Goal: Information Seeking & Learning: Learn about a topic

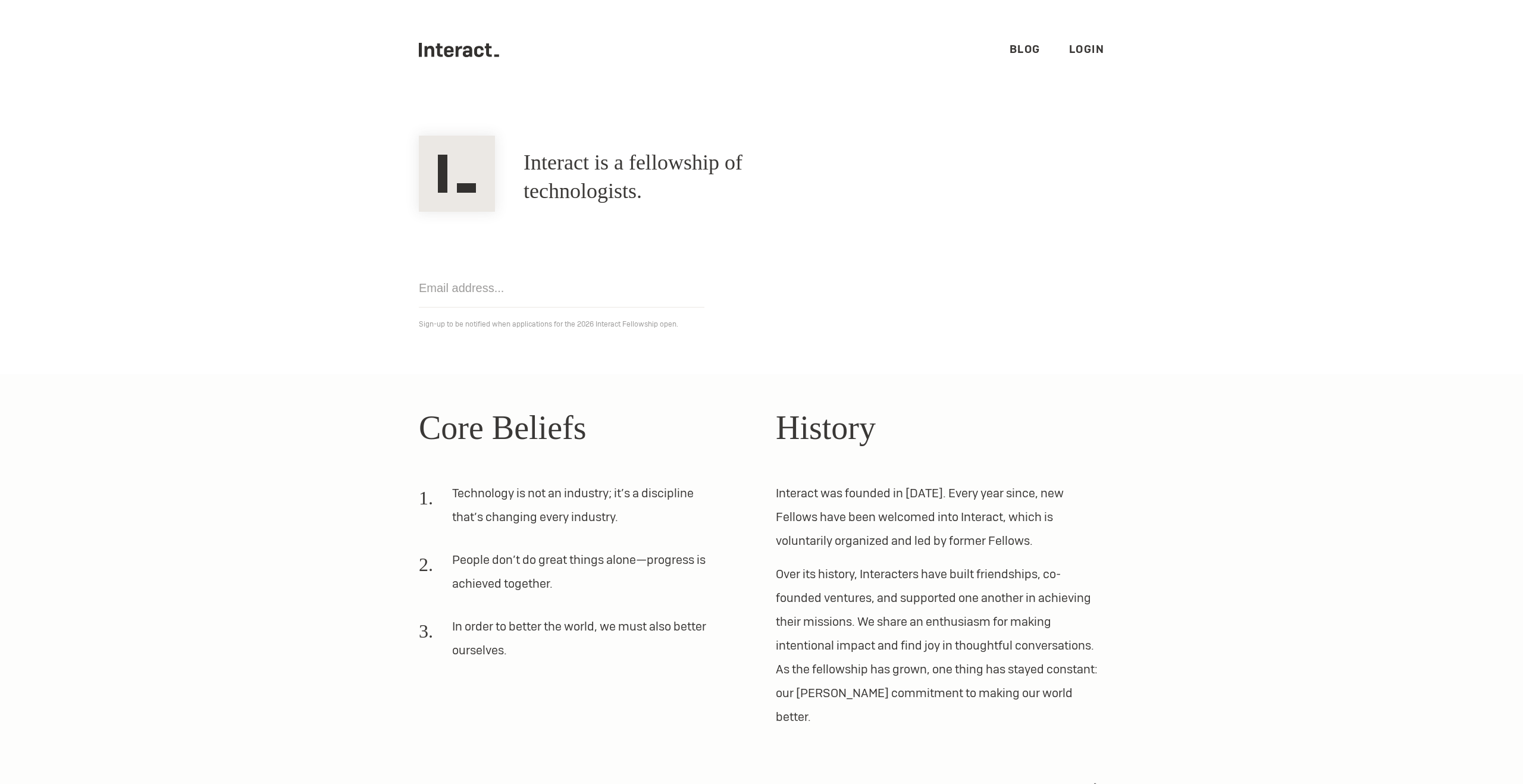
click at [592, 251] on div "Get notified Sign-up to be notified when applications for the 2026 Interact Fel…" at bounding box center [761, 271] width 714 height 120
click at [1090, 153] on div "Interact is a fellowship of technologists. A fellowship of technologists." at bounding box center [761, 177] width 714 height 69
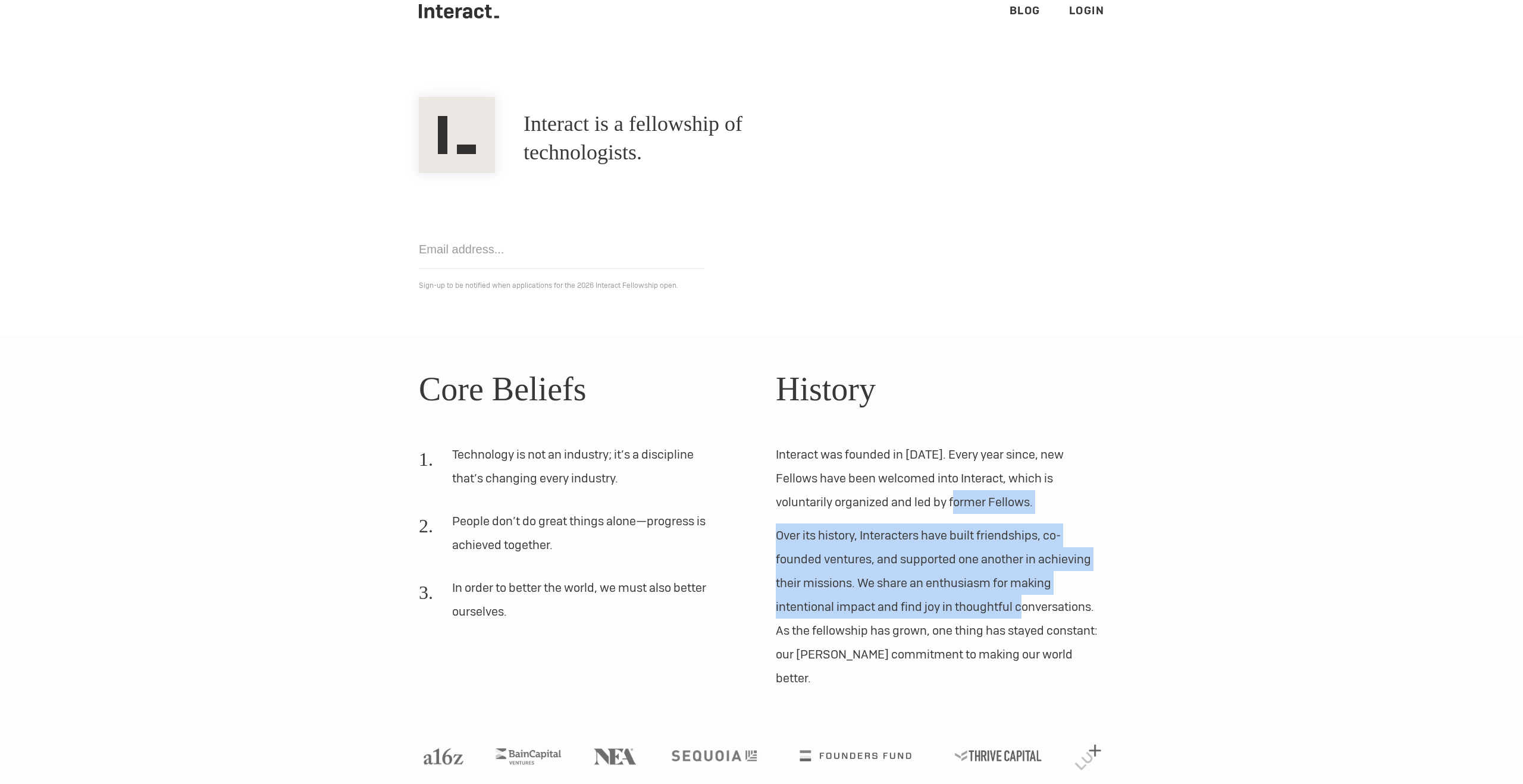
drag, startPoint x: 903, startPoint y: 502, endPoint x: 1047, endPoint y: 622, distance: 187.4
click at [1047, 622] on div "History Interact was founded in [DATE]. Every year since, new Fellows have been…" at bounding box center [940, 527] width 328 height 326
click at [1047, 622] on p "Over its history, Interacters have built friendships, co-founded ventures, and …" at bounding box center [940, 607] width 328 height 166
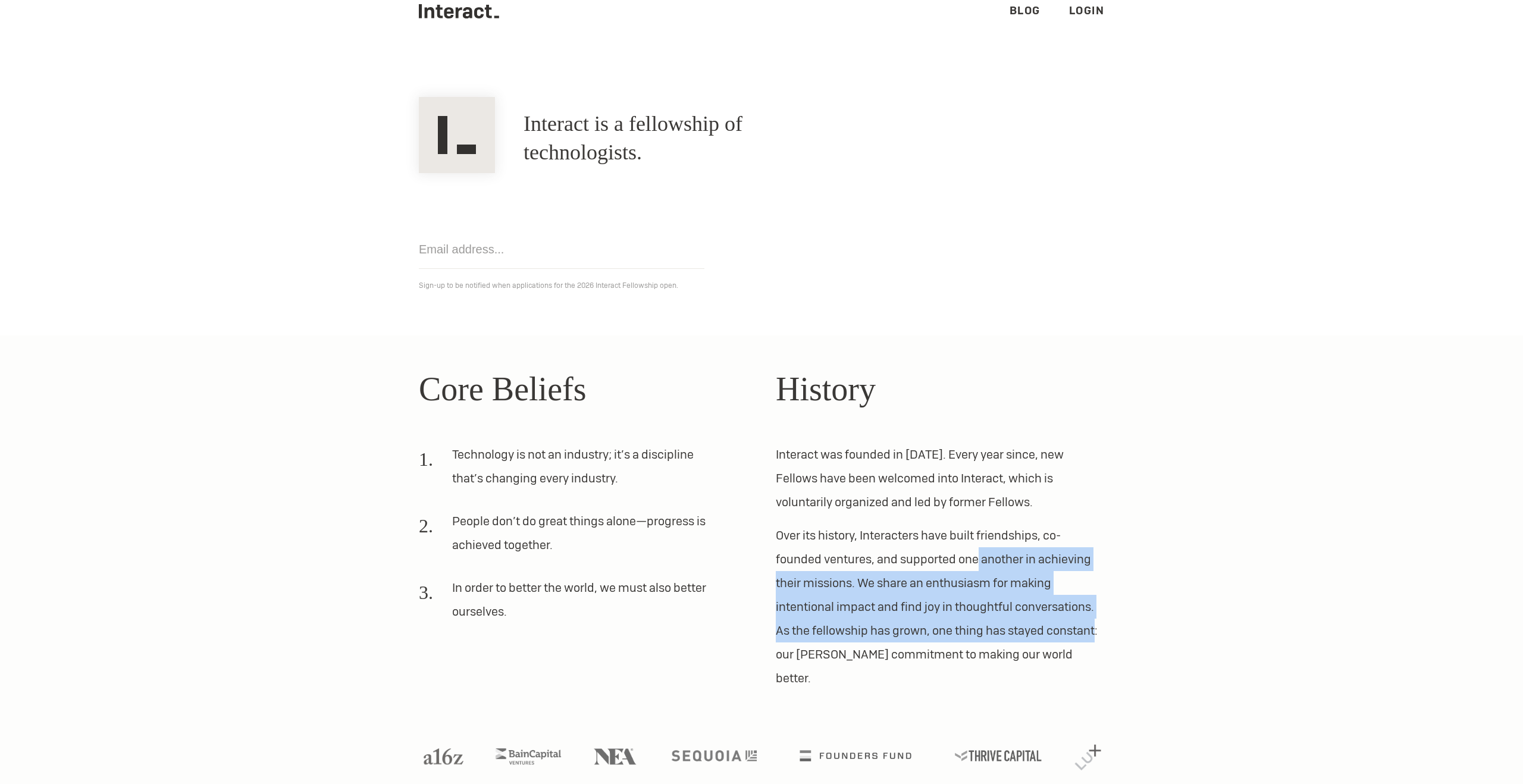
drag, startPoint x: 1047, startPoint y: 622, endPoint x: 975, endPoint y: 548, distance: 103.2
click at [975, 548] on p "Over its history, Interacters have built friendships, co-founded ventures, and …" at bounding box center [940, 607] width 328 height 166
drag, startPoint x: 975, startPoint y: 548, endPoint x: 1065, endPoint y: 628, distance: 120.4
click at [1065, 628] on p "Over its history, Interacters have built friendships, co-founded ventures, and …" at bounding box center [940, 607] width 328 height 166
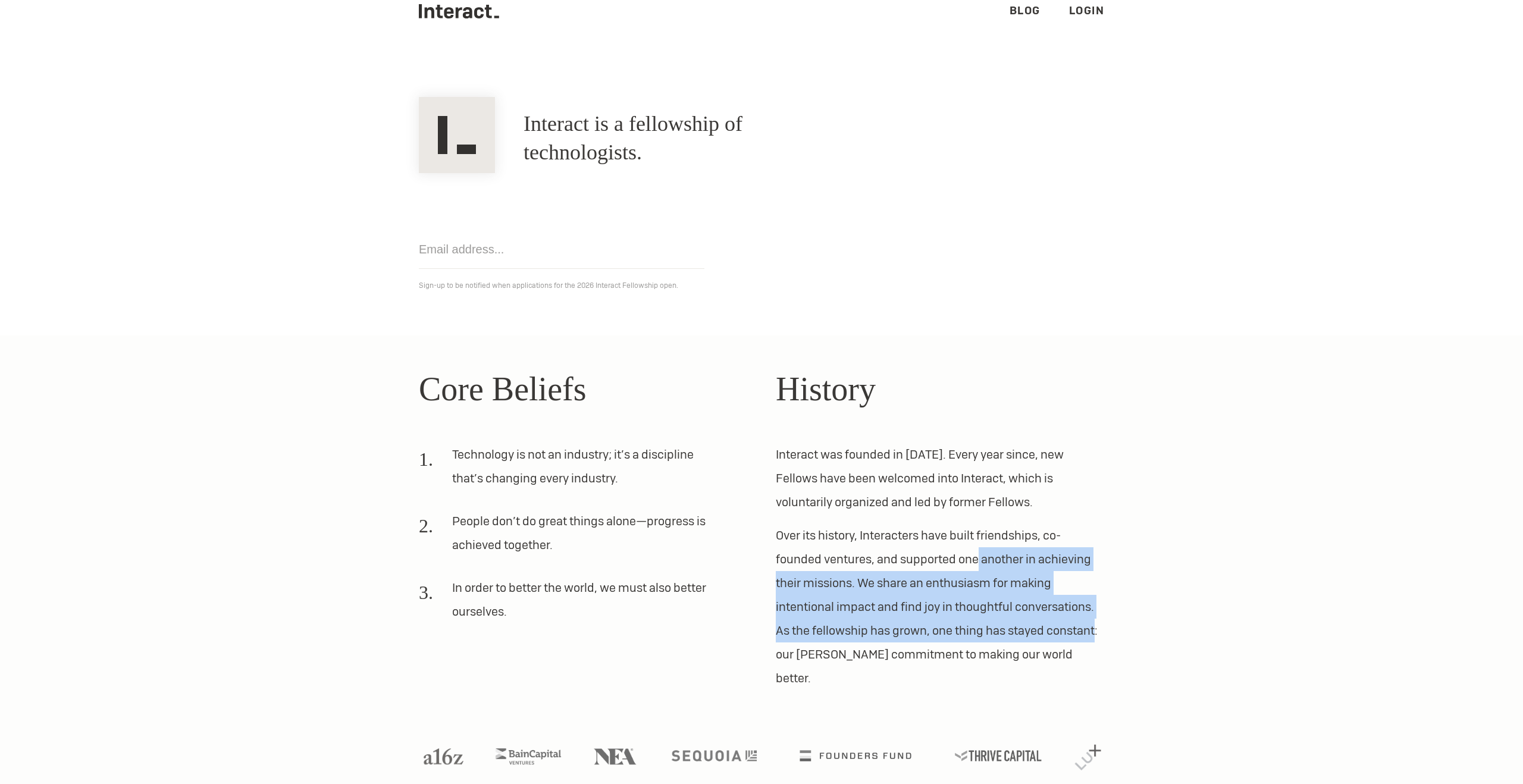
click at [1065, 628] on p "Over its history, Interacters have built friendships, co-founded ventures, and …" at bounding box center [940, 607] width 328 height 166
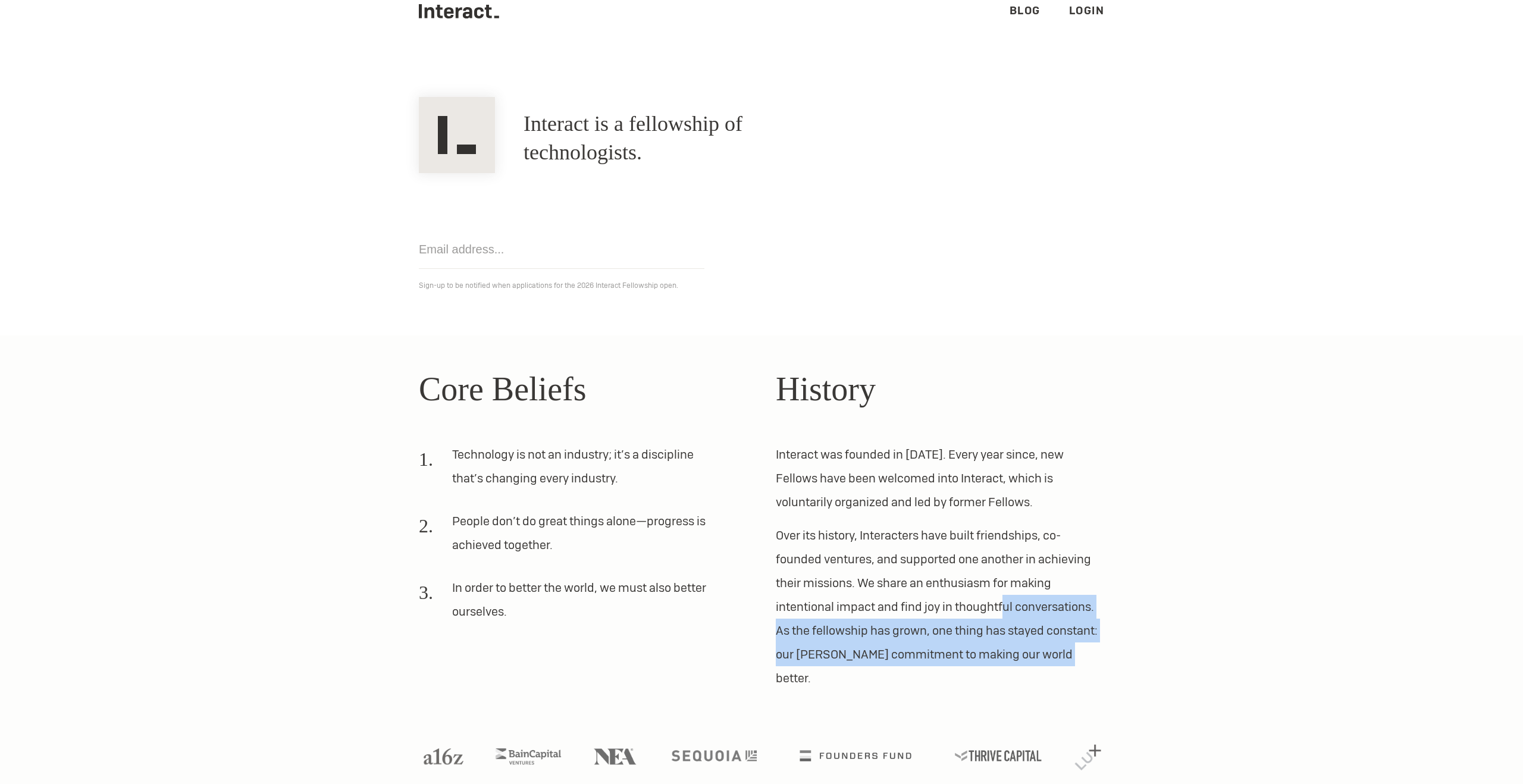
drag, startPoint x: 1057, startPoint y: 651, endPoint x: 981, endPoint y: 598, distance: 92.7
click at [981, 598] on p "Over its history, Interacters have built friendships, co-founded ventures, and …" at bounding box center [940, 607] width 328 height 166
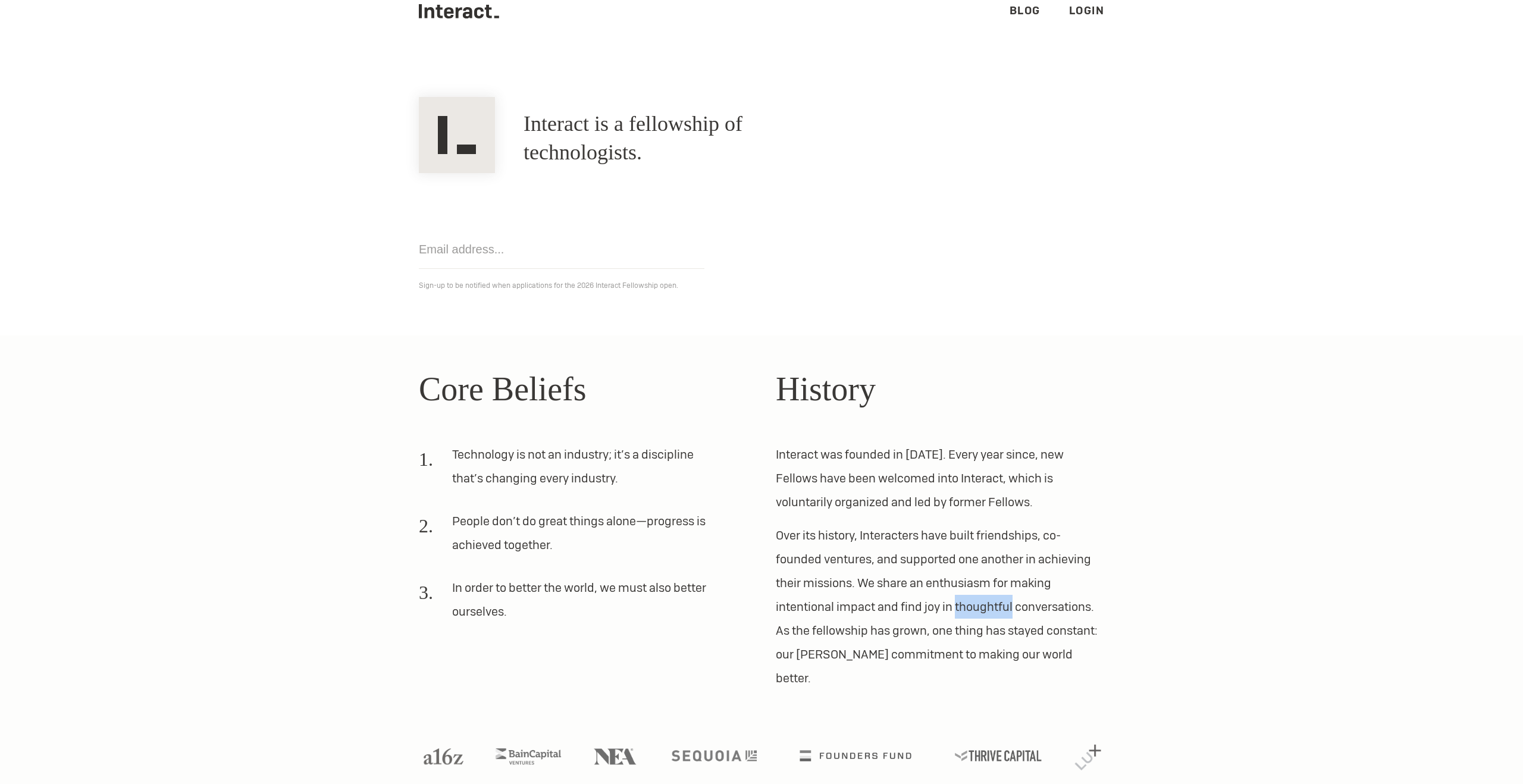
drag, startPoint x: 981, startPoint y: 598, endPoint x: 993, endPoint y: 602, distance: 12.6
click at [993, 602] on p "Over its history, Interacters have built friendships, co-founded ventures, and …" at bounding box center [940, 607] width 328 height 166
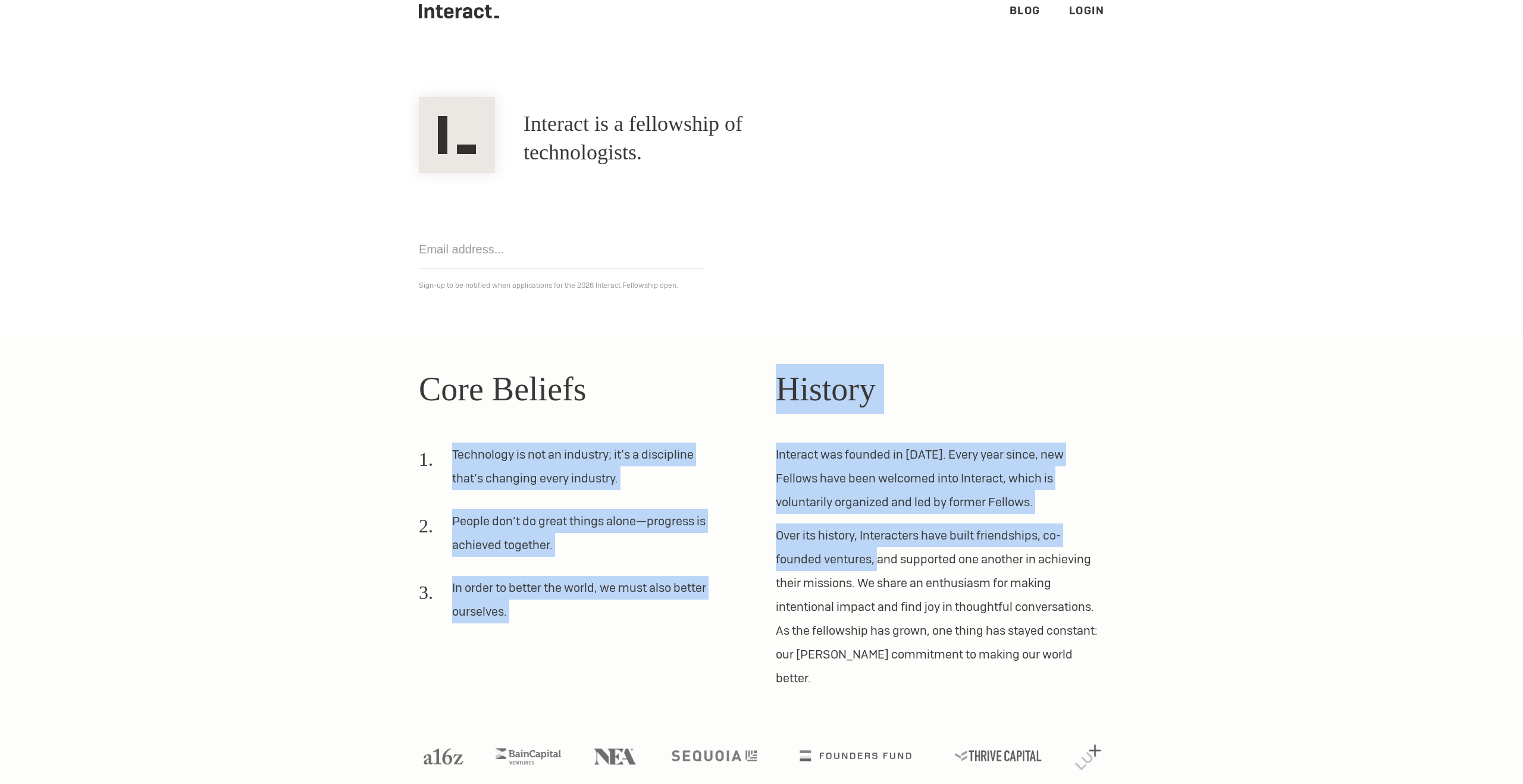
drag, startPoint x: 685, startPoint y: 397, endPoint x: 876, endPoint y: 564, distance: 253.7
click at [876, 564] on div "Core Beliefs Technology is not an industry; it’s a discipline that’s changing e…" at bounding box center [761, 527] width 714 height 326
click at [876, 564] on p "Over its history, Interacters have built friendships, co-founded ventures, and …" at bounding box center [940, 607] width 328 height 166
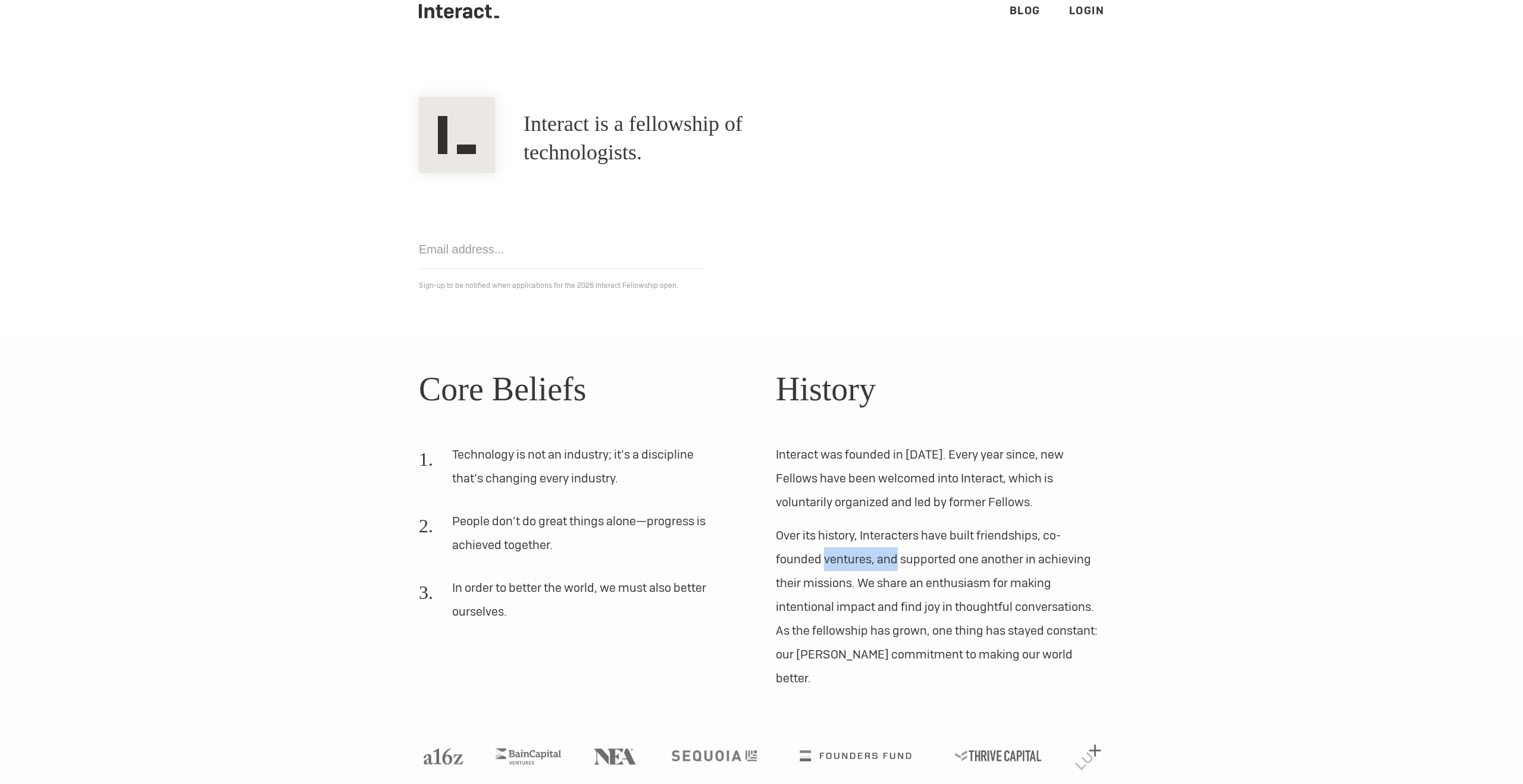
drag, startPoint x: 876, startPoint y: 564, endPoint x: 835, endPoint y: 539, distance: 48.0
click at [839, 542] on p "Over its history, Interacters have built friendships, co-founded ventures, and …" at bounding box center [940, 607] width 328 height 166
click at [835, 539] on p "Over its history, Interacters have built friendships, co-founded ventures, and …" at bounding box center [940, 607] width 328 height 166
click at [752, 83] on section "Interact is a fellowship of technologists. A fellowship of technologists. Get n…" at bounding box center [761, 198] width 1523 height 274
drag, startPoint x: 421, startPoint y: 386, endPoint x: 579, endPoint y: 405, distance: 159.1
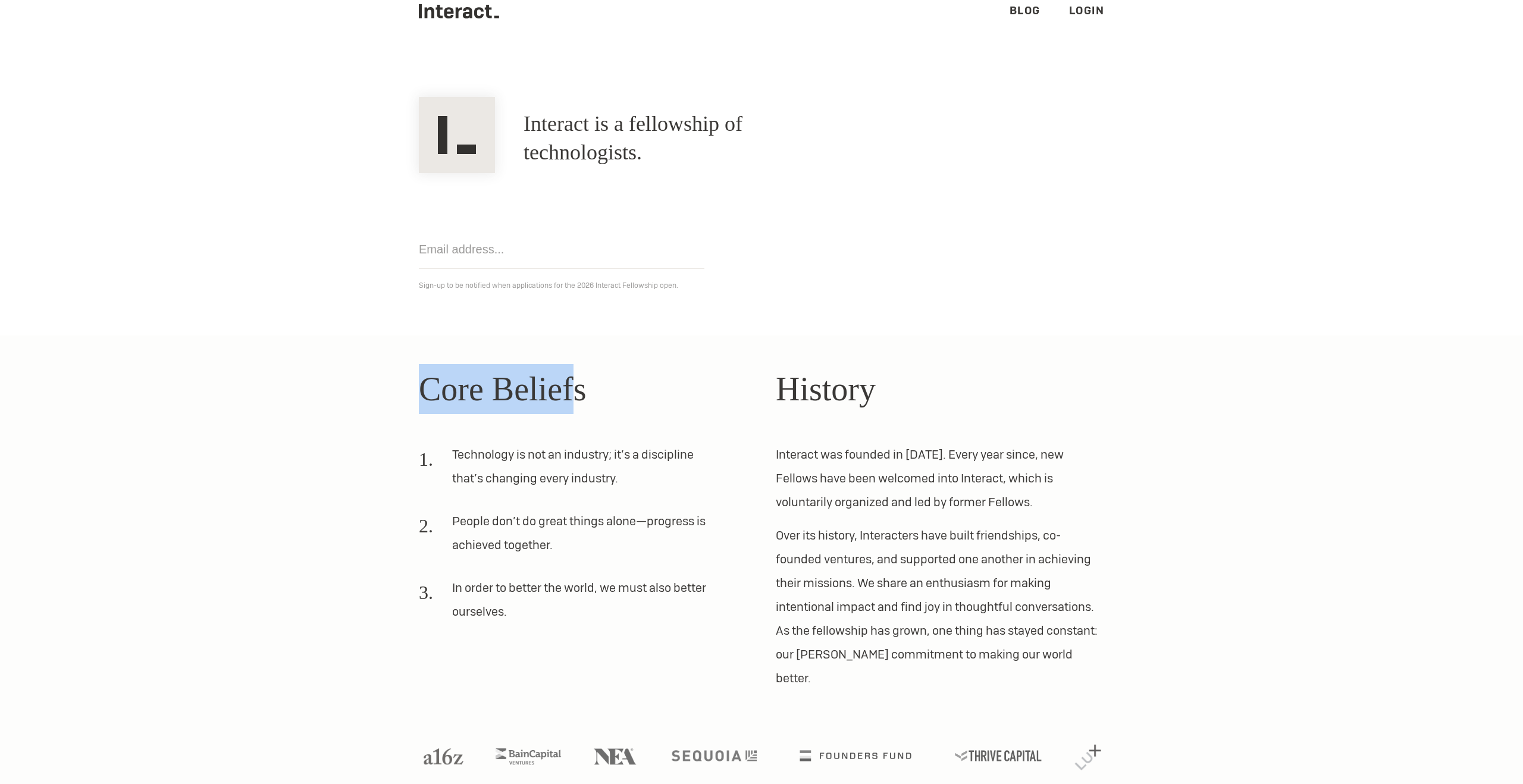
click at [579, 405] on h2 "Core Beliefs" at bounding box center [583, 389] width 328 height 50
click at [600, 396] on h2 "Core Beliefs" at bounding box center [583, 389] width 328 height 50
drag, startPoint x: 590, startPoint y: 396, endPoint x: 403, endPoint y: 385, distance: 187.3
click at [403, 385] on section "Core Beliefs Technology is not an industry; it’s a discipline that’s changing e…" at bounding box center [761, 571] width 1523 height 472
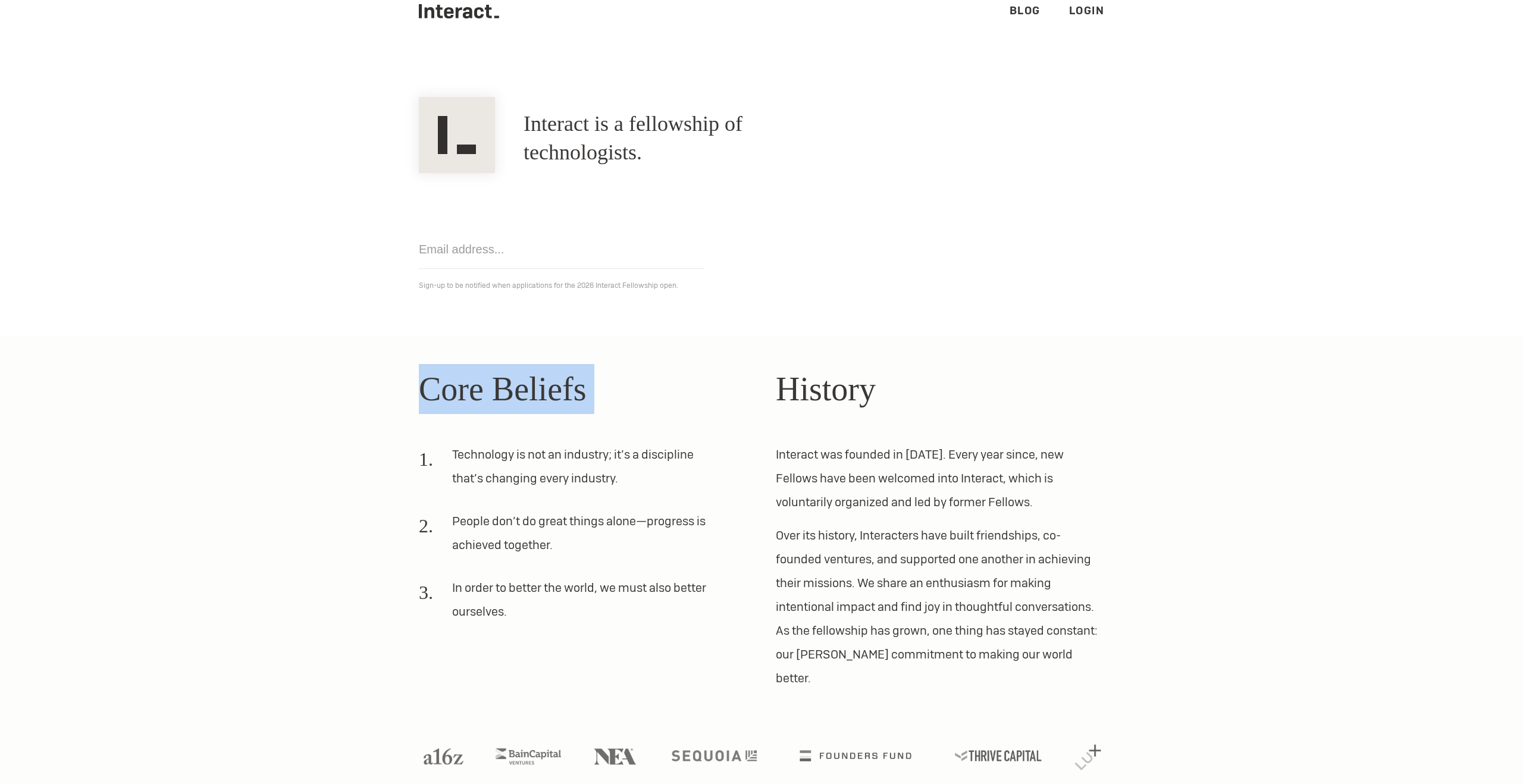
drag, startPoint x: 403, startPoint y: 385, endPoint x: 628, endPoint y: 413, distance: 226.7
click at [628, 413] on section "Core Beliefs Technology is not an industry; it’s a discipline that’s changing e…" at bounding box center [761, 571] width 1523 height 472
click at [628, 413] on h2 "Core Beliefs" at bounding box center [583, 389] width 328 height 50
drag, startPoint x: 620, startPoint y: 406, endPoint x: 449, endPoint y: 381, distance: 172.8
click at [449, 381] on h2 "Core Beliefs" at bounding box center [583, 389] width 328 height 50
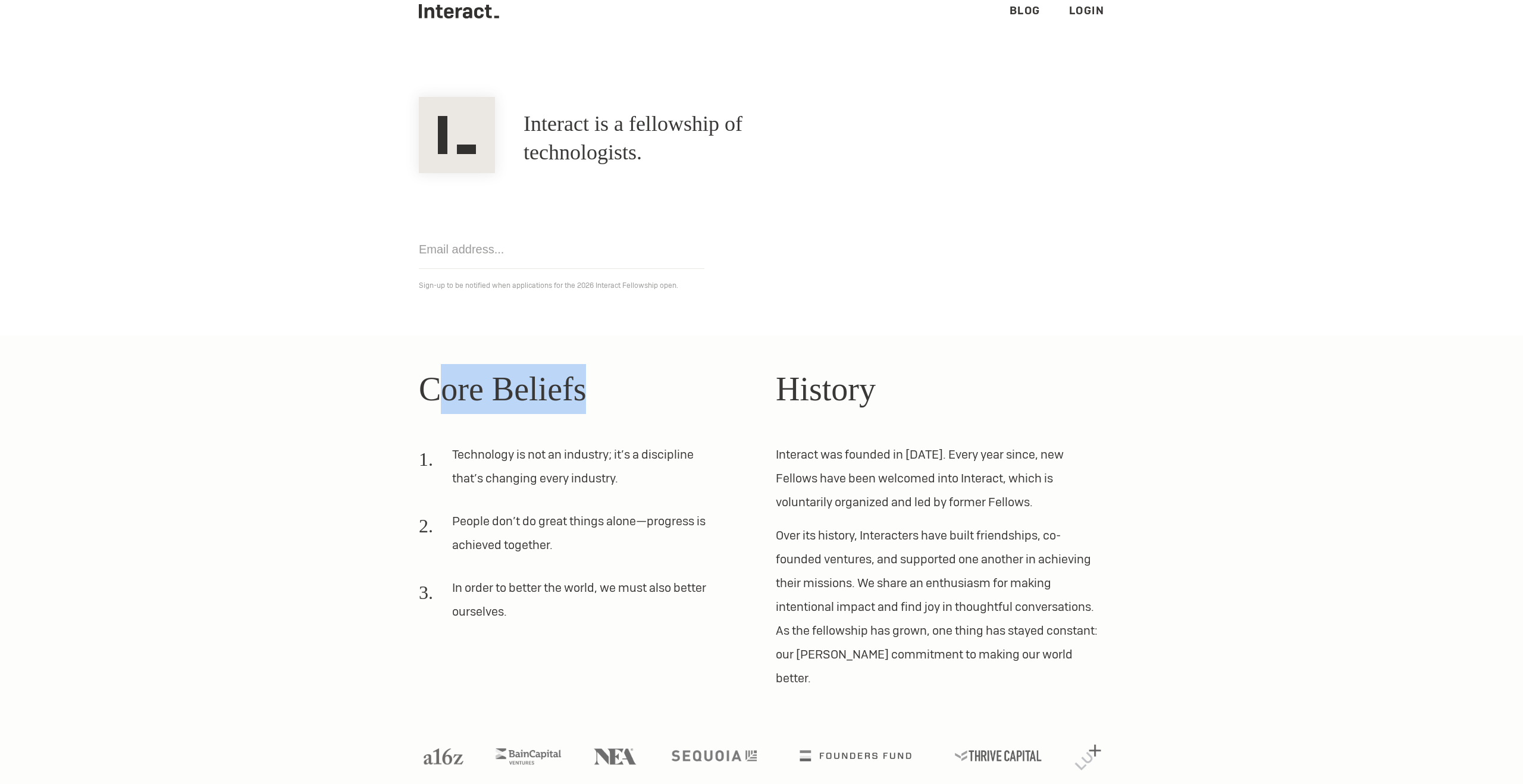
click at [449, 381] on h2 "Core Beliefs" at bounding box center [583, 389] width 328 height 50
drag, startPoint x: 449, startPoint y: 381, endPoint x: 529, endPoint y: 398, distance: 81.8
click at [529, 398] on h2 "Core Beliefs" at bounding box center [583, 389] width 328 height 50
click at [612, 383] on h2 "Core Beliefs" at bounding box center [583, 389] width 328 height 50
drag, startPoint x: 600, startPoint y: 387, endPoint x: 428, endPoint y: 387, distance: 172.0
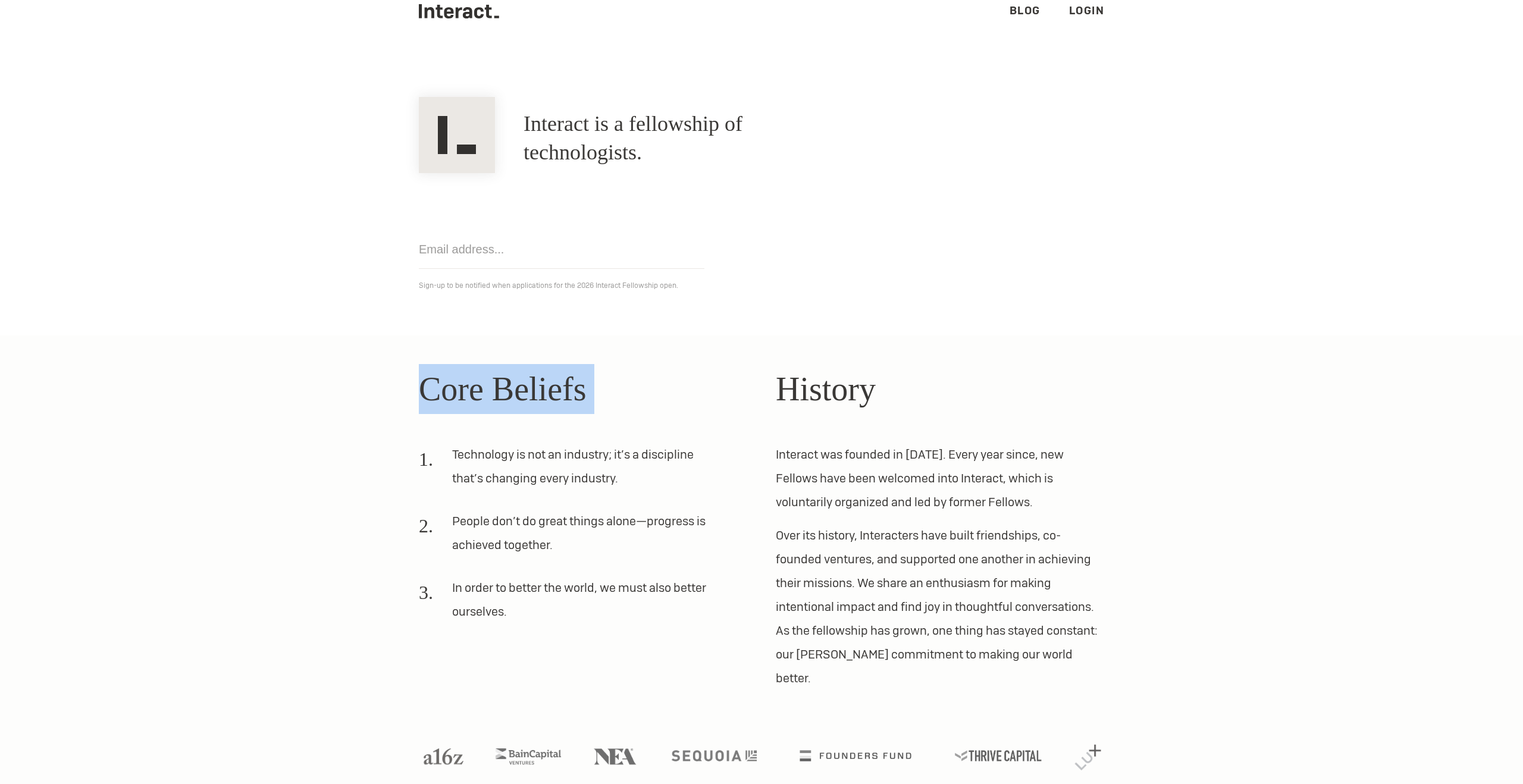
click at [427, 387] on h2 "Core Beliefs" at bounding box center [583, 389] width 328 height 50
click at [428, 387] on h2 "Core Beliefs" at bounding box center [583, 389] width 328 height 50
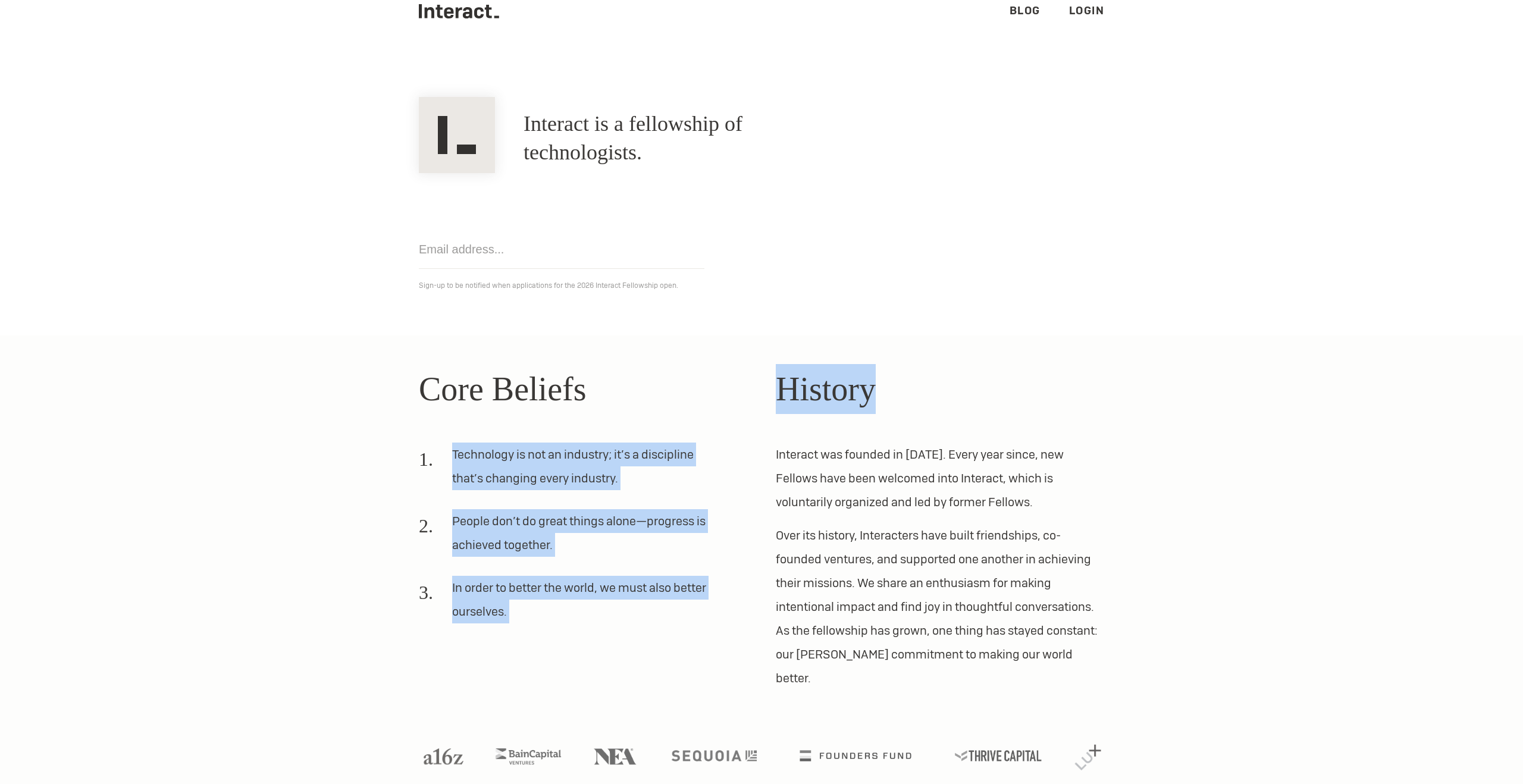
drag, startPoint x: 886, startPoint y: 408, endPoint x: 754, endPoint y: 397, distance: 132.5
click at [754, 397] on div "Core Beliefs Technology is not an industry; it’s a discipline that’s changing e…" at bounding box center [761, 527] width 714 height 326
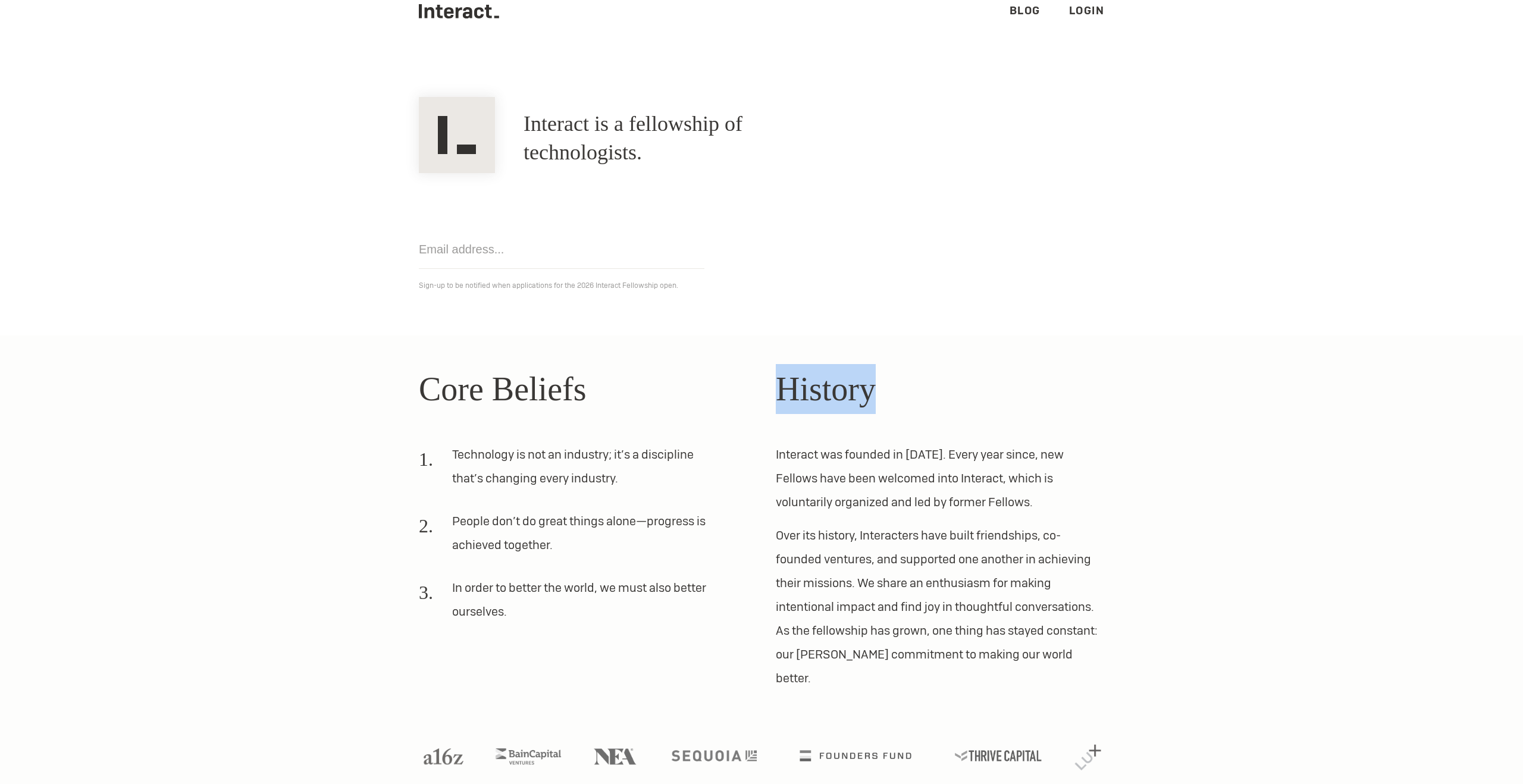
drag, startPoint x: 769, startPoint y: 397, endPoint x: 962, endPoint y: 407, distance: 193.3
click at [962, 407] on div "Core Beliefs Technology is not an industry; it’s a discipline that’s changing e…" at bounding box center [761, 527] width 714 height 326
click at [962, 407] on h2 "History" at bounding box center [940, 389] width 328 height 50
drag, startPoint x: 926, startPoint y: 401, endPoint x: 776, endPoint y: 400, distance: 150.0
click at [776, 400] on h2 "History" at bounding box center [940, 389] width 328 height 50
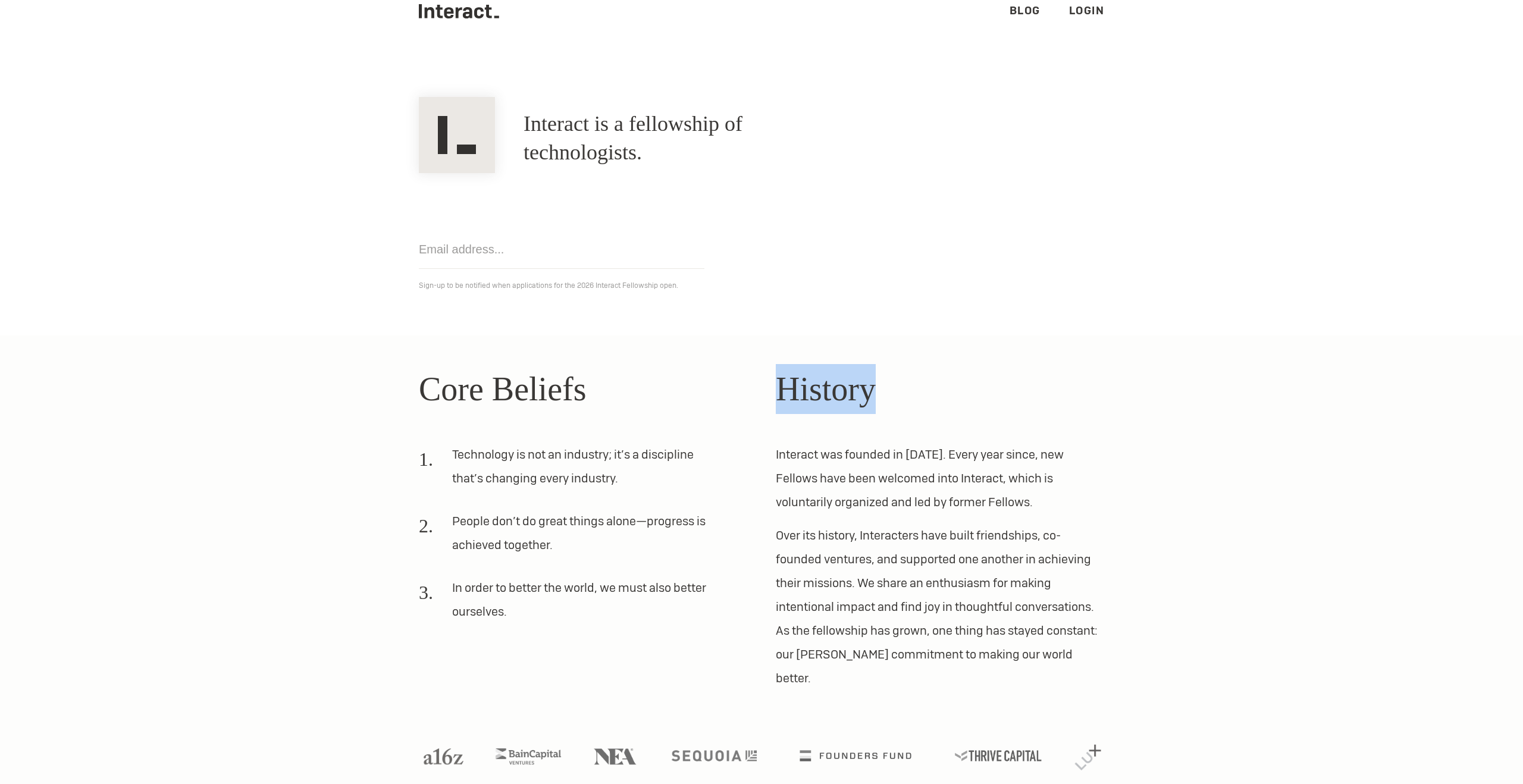
click at [776, 400] on h2 "History" at bounding box center [940, 389] width 328 height 50
click at [744, 381] on h2 "Core Beliefs" at bounding box center [583, 389] width 328 height 50
